Goal: Task Accomplishment & Management: Use online tool/utility

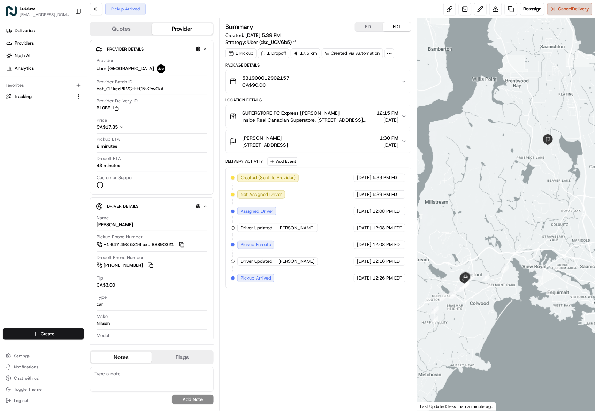
click at [561, 12] on span "Cancel Delivery" at bounding box center [573, 9] width 31 height 6
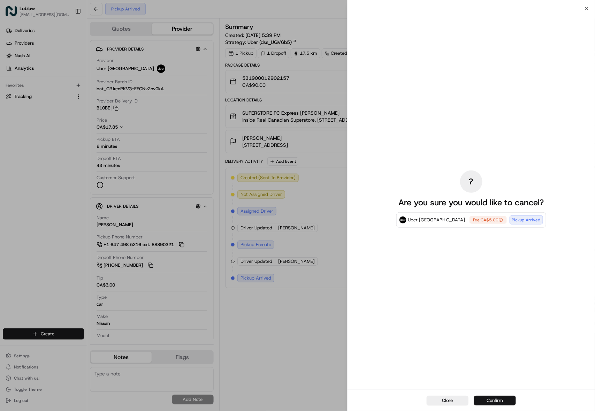
click at [502, 399] on button "Confirm" at bounding box center [495, 400] width 42 height 10
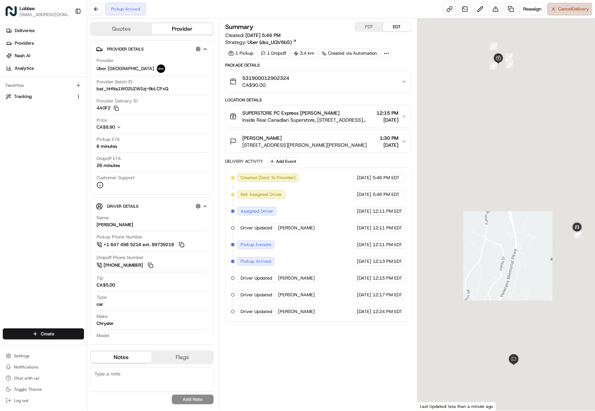
click at [559, 12] on span "Cancel Delivery" at bounding box center [573, 9] width 31 height 6
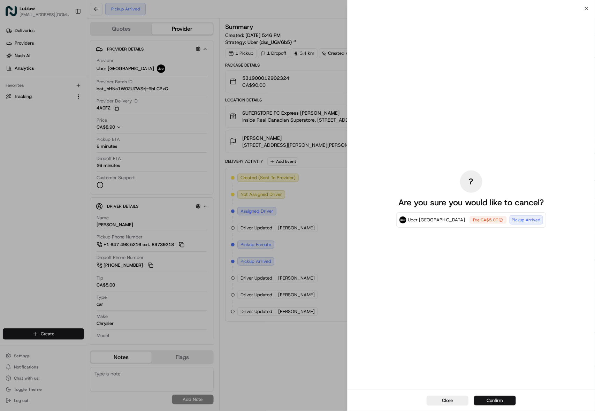
click at [502, 400] on button "Confirm" at bounding box center [495, 400] width 42 height 10
